Goal: Task Accomplishment & Management: Manage account settings

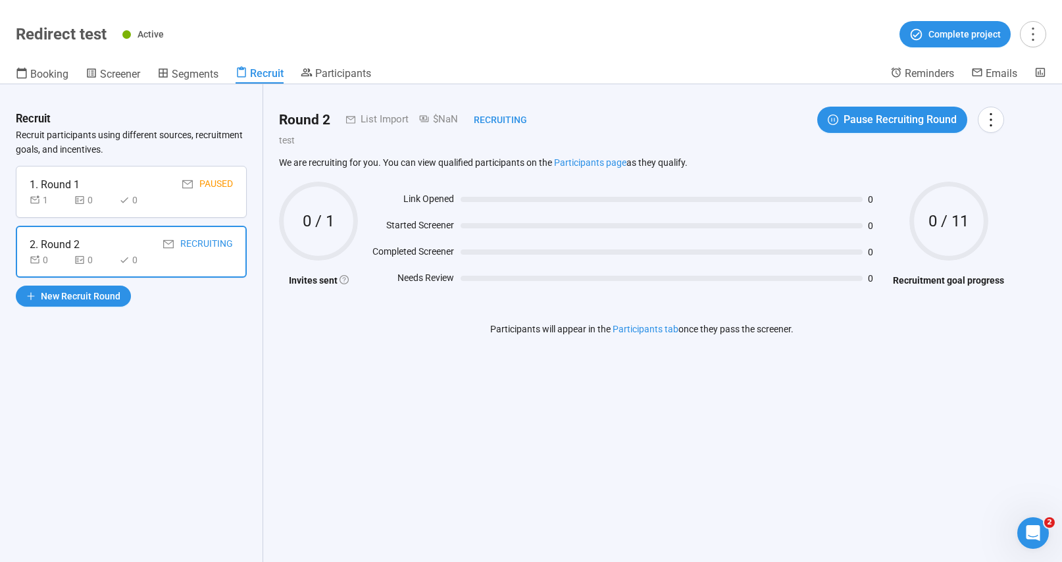
scroll to position [2, 0]
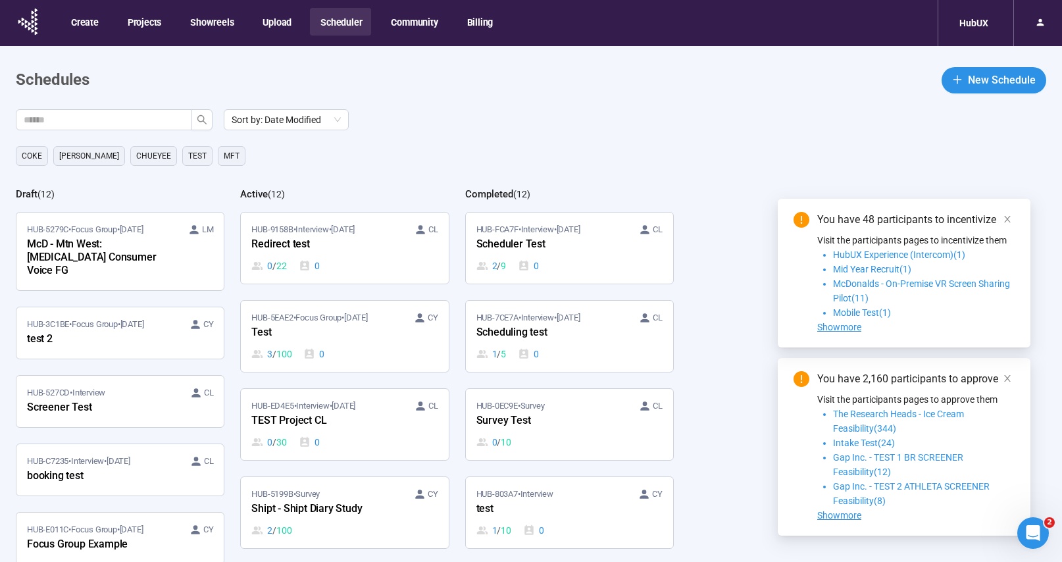
drag, startPoint x: 379, startPoint y: 256, endPoint x: 403, endPoint y: 255, distance: 24.4
click at [379, 256] on div "HUB-9158B • Interview • [DATE] CL Redirect test 0 / 22 0" at bounding box center [344, 248] width 186 height 50
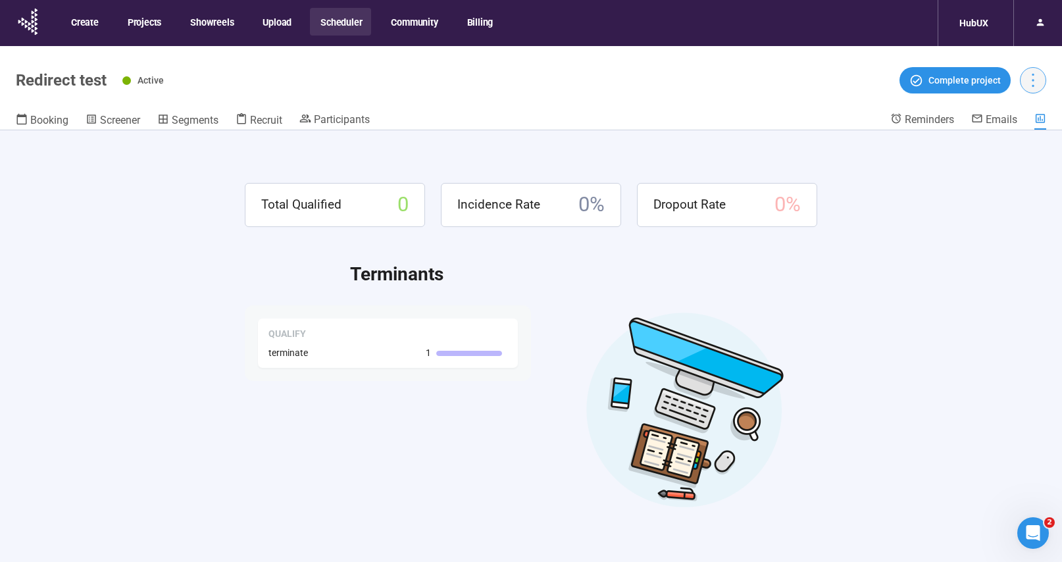
click at [1042, 78] on button "button" at bounding box center [1032, 80] width 26 height 26
click at [1010, 114] on span "Project details" at bounding box center [1006, 109] width 58 height 14
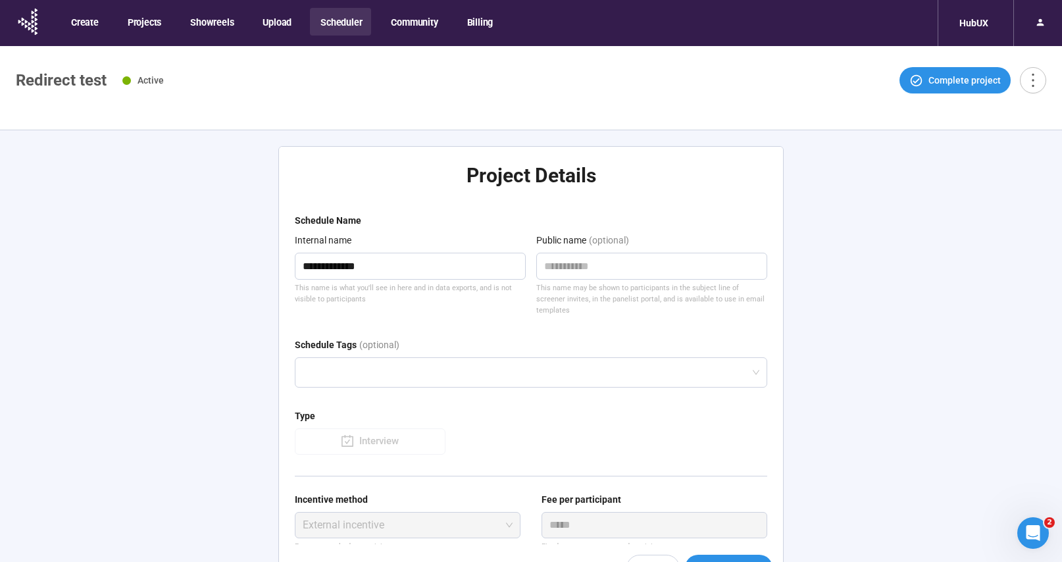
type textarea "**********"
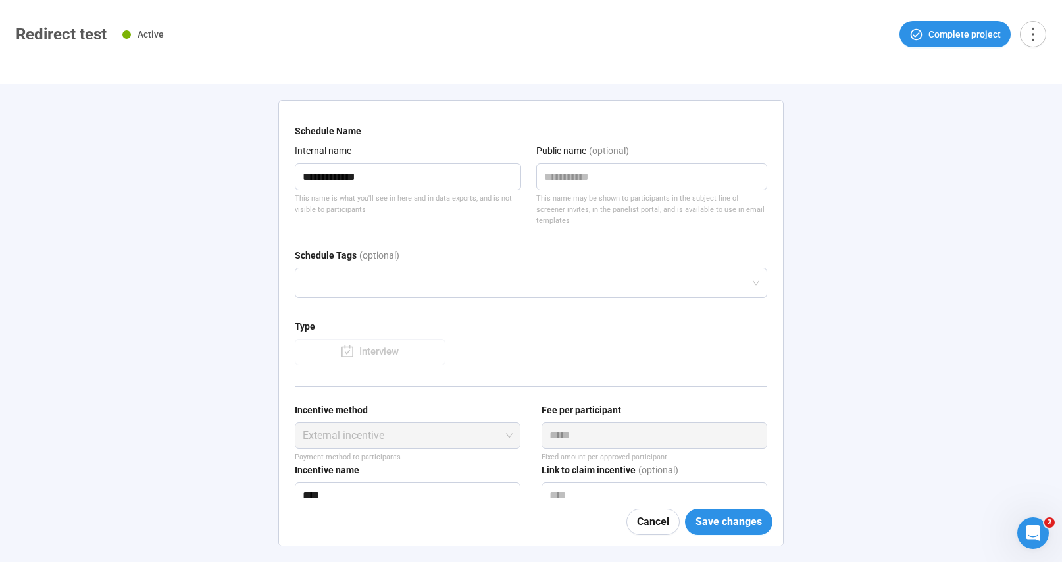
scroll to position [143, 0]
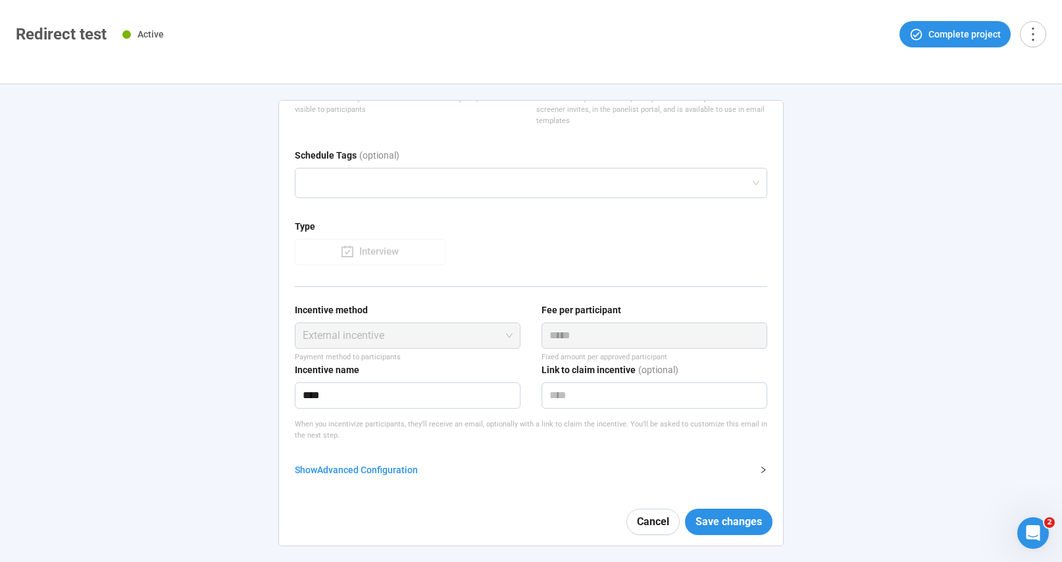
click at [410, 466] on div "Show Advanced Configuration" at bounding box center [523, 469] width 456 height 14
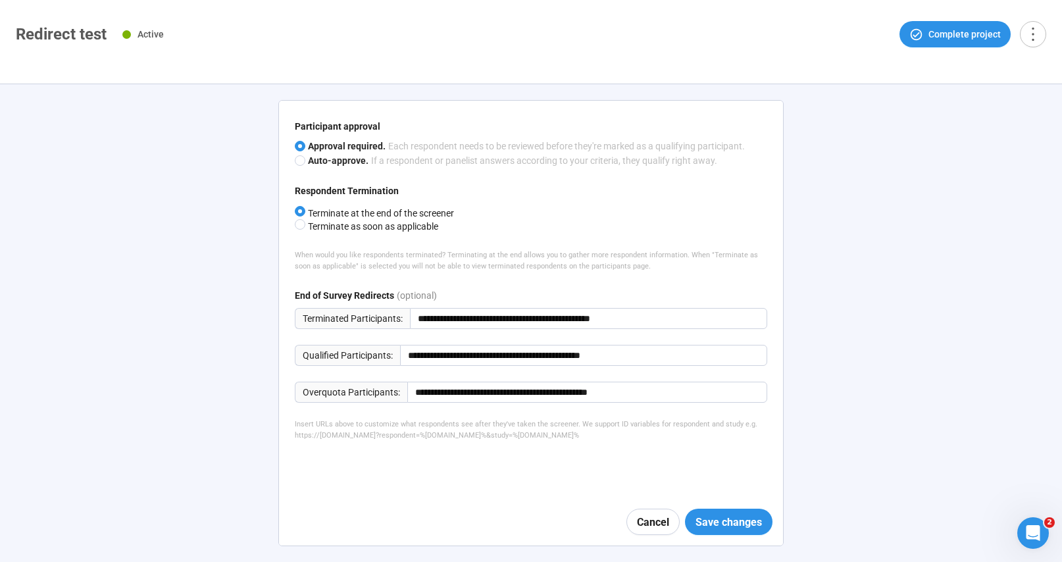
scroll to position [679, 0]
